Goal: Communication & Community: Connect with others

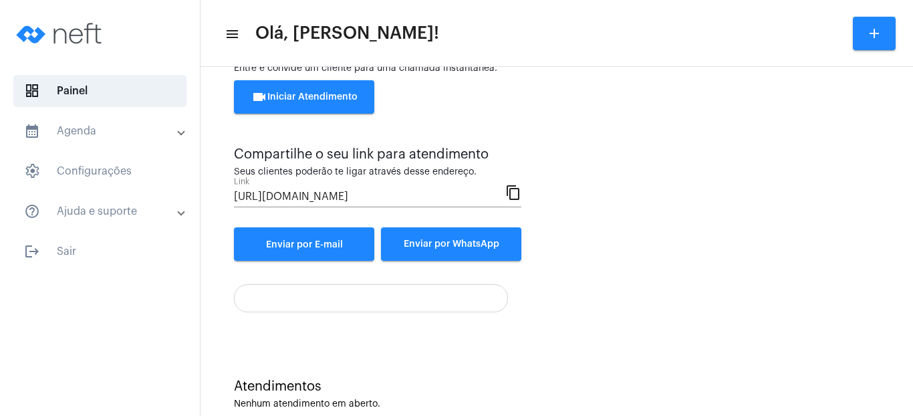
scroll to position [84, 0]
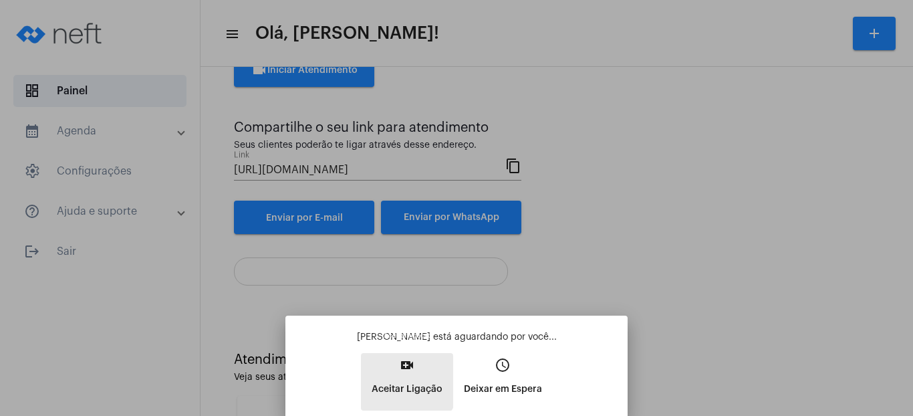
click at [397, 377] on p "Aceitar Ligação" at bounding box center [406, 389] width 71 height 24
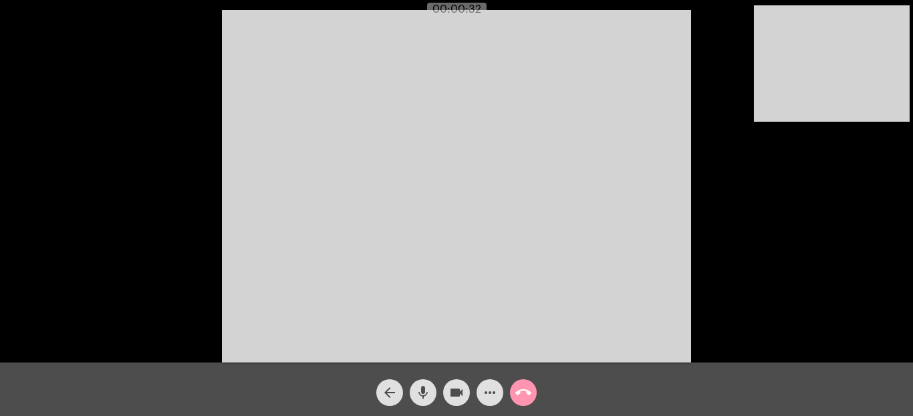
click at [516, 168] on video at bounding box center [456, 186] width 469 height 352
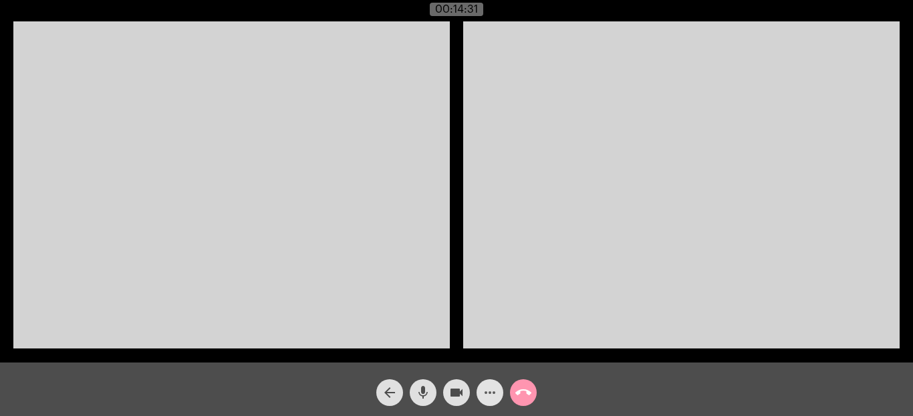
click at [487, 395] on mat-icon "more_horiz" at bounding box center [490, 392] width 16 height 16
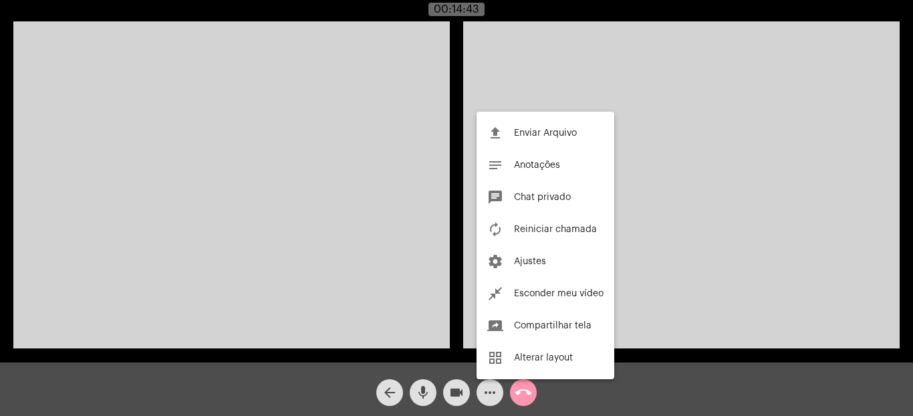
click at [458, 391] on div at bounding box center [456, 208] width 913 height 416
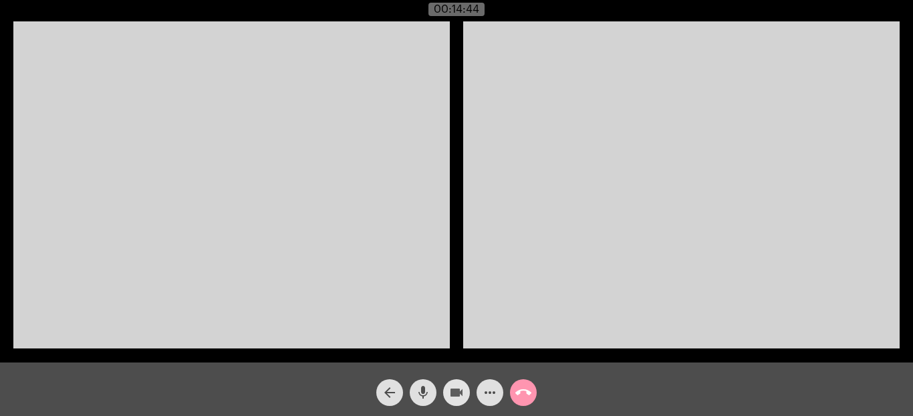
click at [458, 391] on mat-icon "videocam" at bounding box center [456, 392] width 16 height 16
click at [427, 391] on mat-icon "mic" at bounding box center [423, 392] width 16 height 16
click at [427, 391] on mat-icon "mic_off" at bounding box center [423, 392] width 16 height 16
click at [458, 390] on mat-icon "videocam_off" at bounding box center [456, 392] width 16 height 16
click at [422, 393] on mat-icon "mic" at bounding box center [423, 392] width 16 height 16
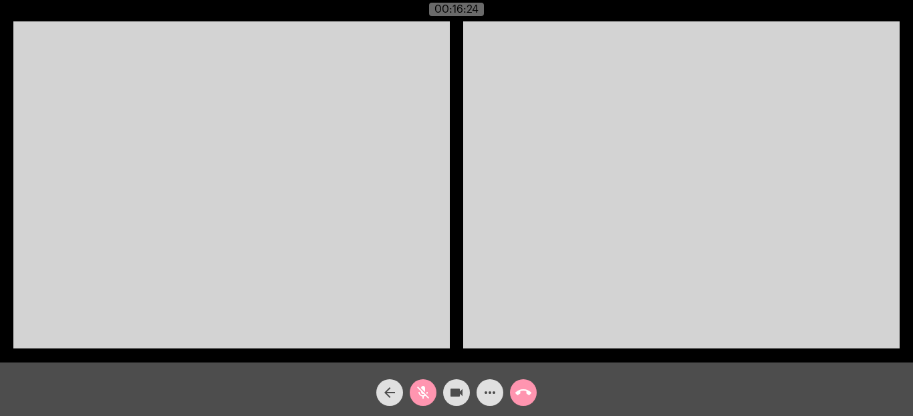
click at [422, 394] on mat-icon "mic_off" at bounding box center [423, 392] width 16 height 16
click at [452, 400] on mat-icon "videocam" at bounding box center [456, 392] width 16 height 16
click at [454, 389] on mat-icon "videocam_off" at bounding box center [456, 392] width 16 height 16
click at [454, 389] on mat-icon "videocam" at bounding box center [456, 392] width 16 height 16
click at [454, 389] on mat-icon "videocam_off" at bounding box center [456, 392] width 16 height 16
